Goal: Task Accomplishment & Management: Use online tool/utility

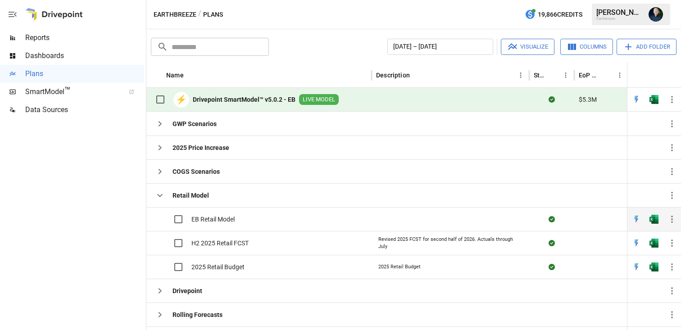
click at [221, 218] on span "EB Retail Model" at bounding box center [212, 219] width 43 height 9
click at [510, 218] on img "Open in Quick Edit" at bounding box center [636, 219] width 9 height 9
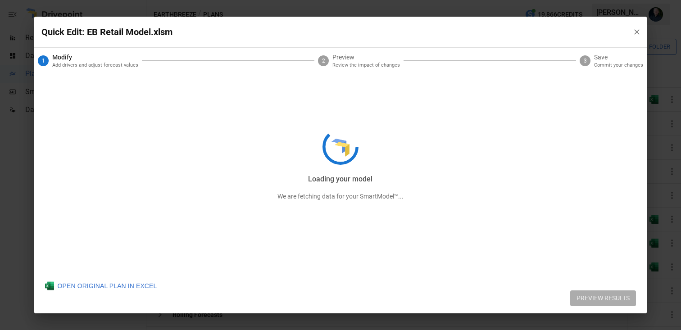
click at [510, 31] on div "Loading your model We are fetching data for your SmartModel™..." at bounding box center [340, 165] width 613 height 297
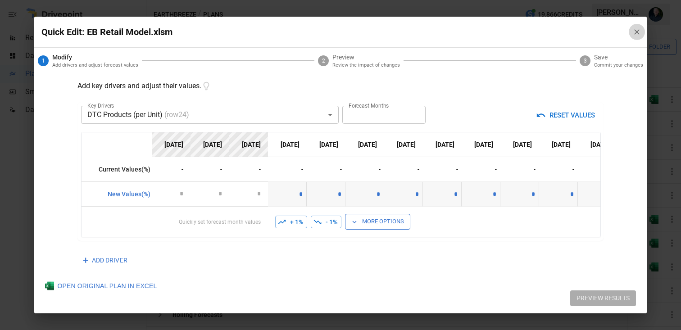
click at [510, 31] on icon "button" at bounding box center [636, 31] width 9 height 9
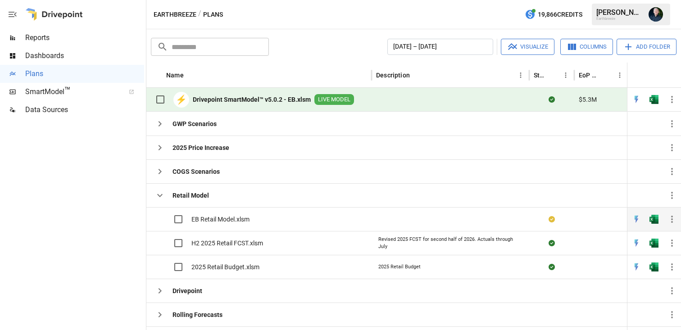
click at [222, 216] on span "EB Retail Model.xlsm" at bounding box center [220, 219] width 58 height 9
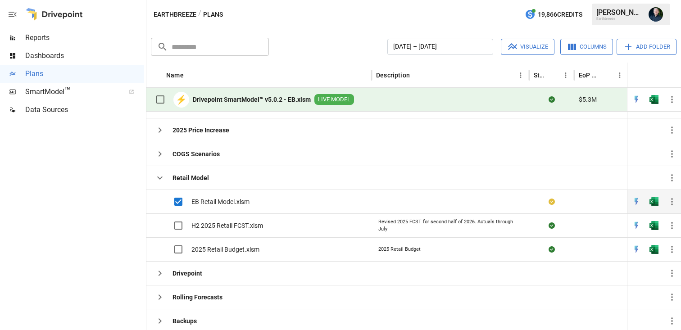
click at [234, 203] on span "EB Retail Model.xlsm" at bounding box center [220, 201] width 58 height 9
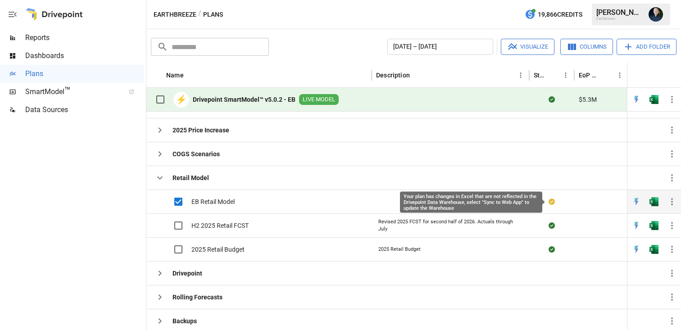
click at [510, 200] on icon at bounding box center [552, 202] width 6 height 6
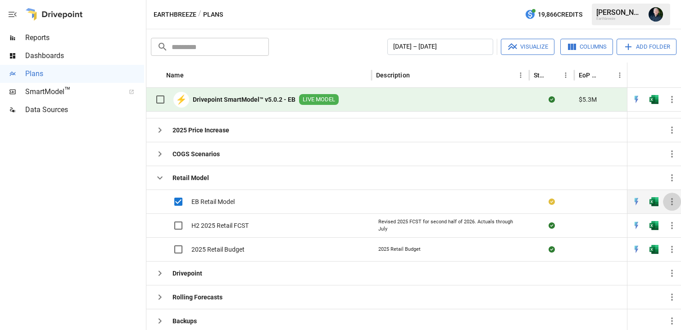
click at [510, 201] on icon "button" at bounding box center [672, 201] width 2 height 7
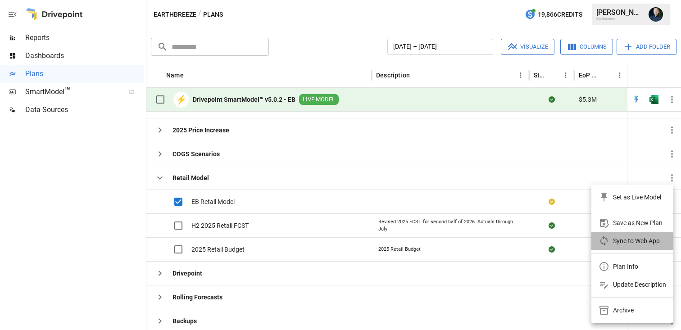
click at [510, 238] on div "Sync to Web App" at bounding box center [636, 241] width 47 height 11
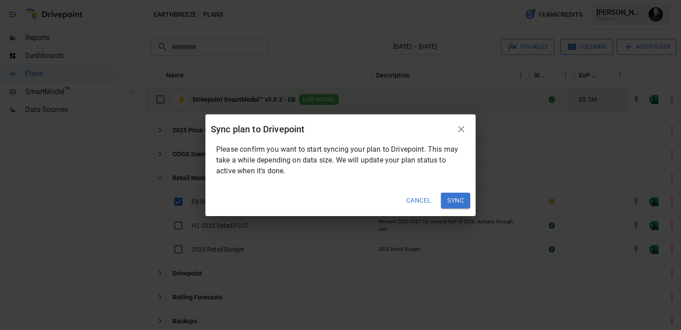
click at [460, 129] on icon "button" at bounding box center [461, 129] width 6 height 6
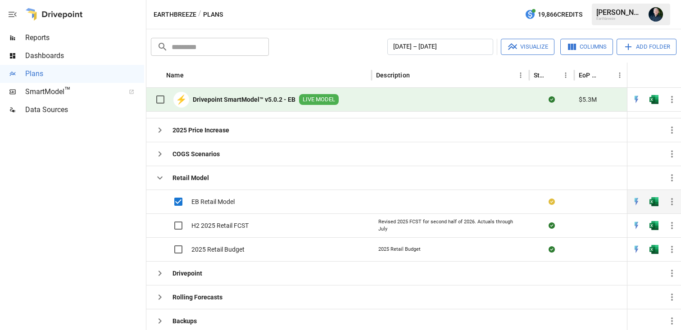
click at [212, 203] on span "EB Retail Model" at bounding box center [212, 201] width 43 height 9
click at [510, 199] on img "Open in Excel" at bounding box center [654, 201] width 9 height 9
click at [510, 201] on icon "button" at bounding box center [672, 201] width 2 height 7
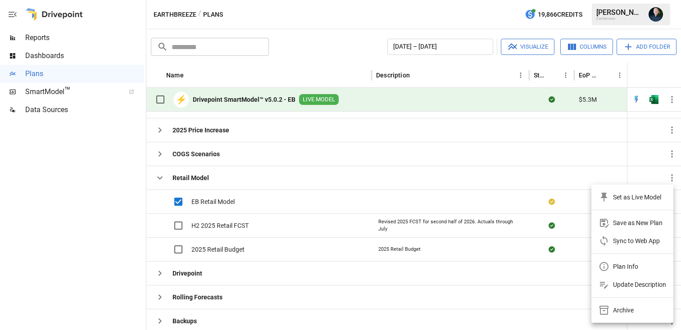
click at [510, 268] on div "Plan Info" at bounding box center [625, 266] width 25 height 11
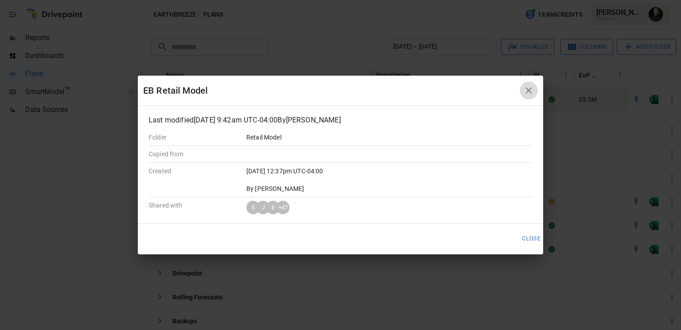
click at [510, 91] on icon "button" at bounding box center [529, 90] width 6 height 6
